Goal: Check status: Check status

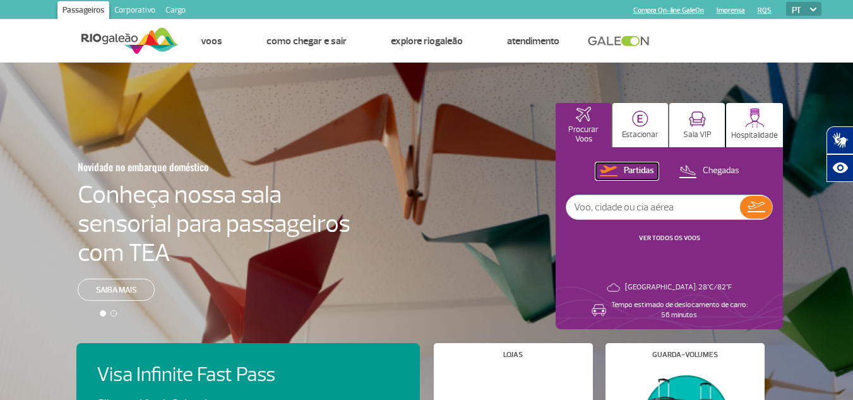
click at [641, 169] on p "Partidas" at bounding box center [639, 171] width 30 height 12
click at [617, 203] on input "text" at bounding box center [653, 207] width 174 height 24
type input "GOL"
click at [681, 238] on link "VER TODOS OS VOOS" at bounding box center [669, 238] width 61 height 8
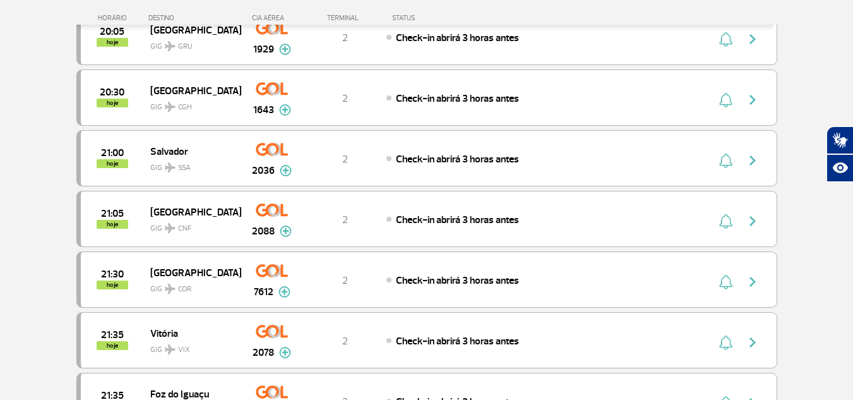
scroll to position [758, 0]
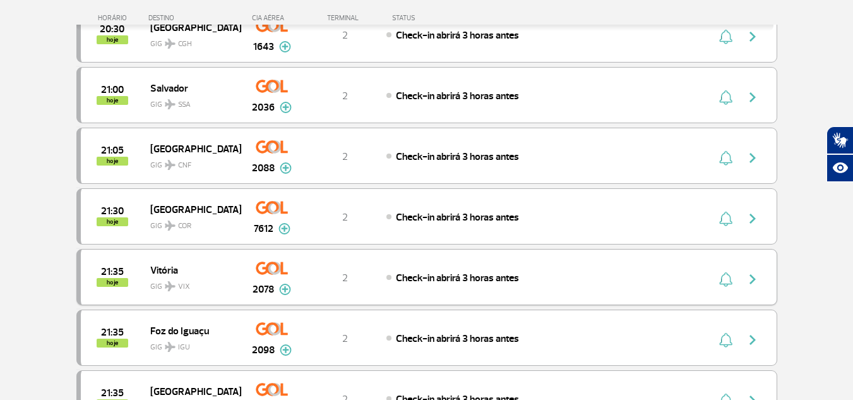
click at [756, 279] on img "button" at bounding box center [752, 278] width 15 height 15
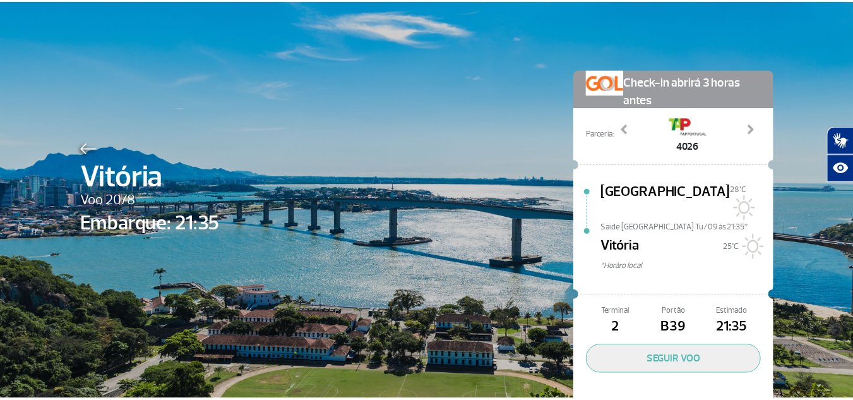
scroll to position [42, 0]
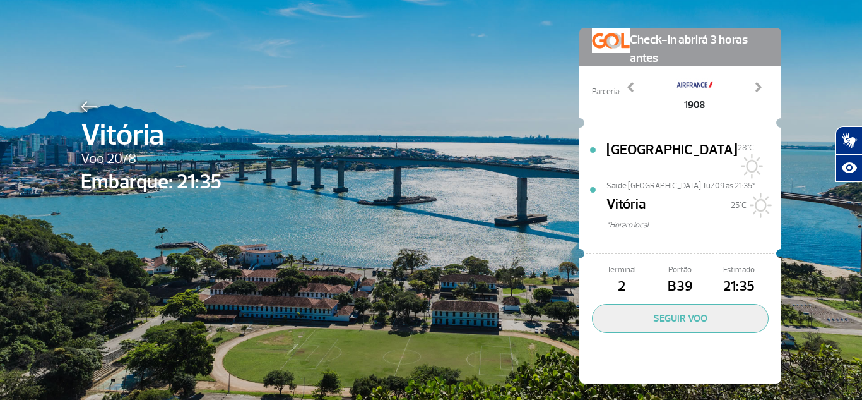
click at [736, 276] on span "21:35" at bounding box center [739, 286] width 59 height 21
click at [735, 264] on span "Estimado" at bounding box center [739, 270] width 59 height 12
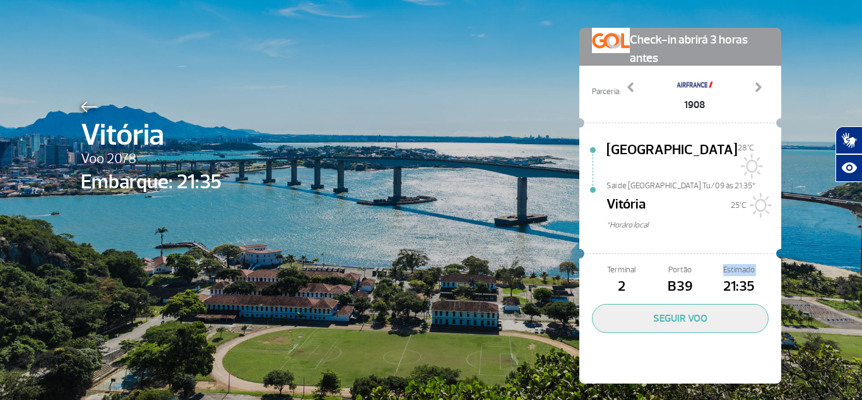
click at [735, 264] on span "Estimado" at bounding box center [739, 270] width 59 height 12
click at [90, 109] on img at bounding box center [89, 106] width 16 height 11
